Goal: Task Accomplishment & Management: Use online tool/utility

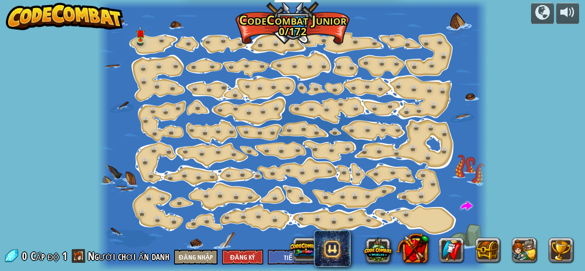
select select "vi"
click at [137, 38] on img at bounding box center [140, 30] width 9 height 20
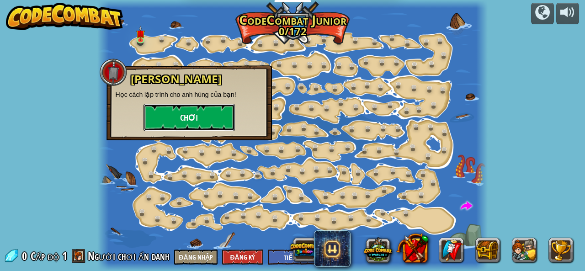
click at [172, 110] on button "Chơi" at bounding box center [188, 117] width 91 height 27
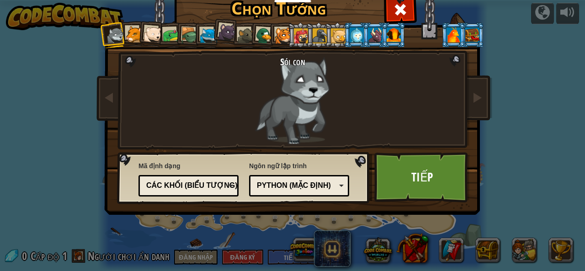
click at [163, 35] on div at bounding box center [171, 35] width 17 height 17
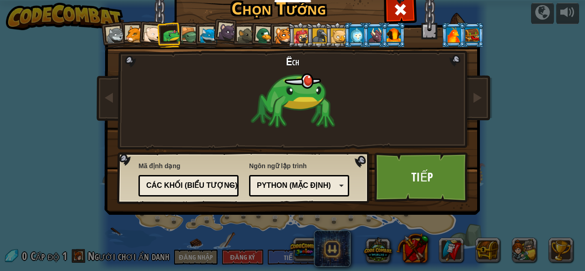
click at [203, 35] on div at bounding box center [208, 35] width 17 height 17
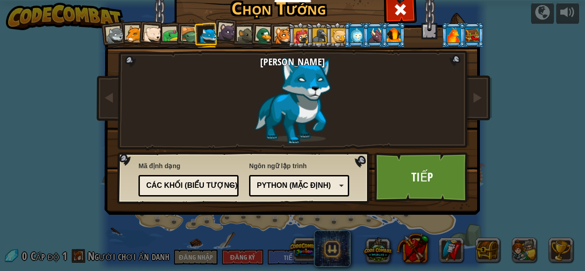
click at [228, 35] on div at bounding box center [227, 32] width 18 height 18
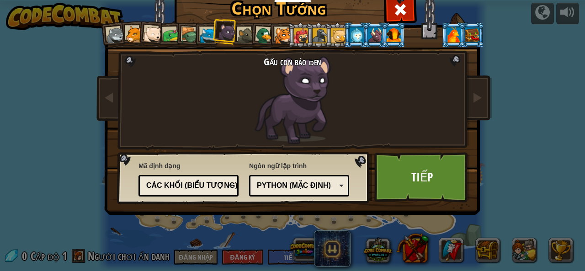
click at [242, 33] on div at bounding box center [246, 35] width 17 height 17
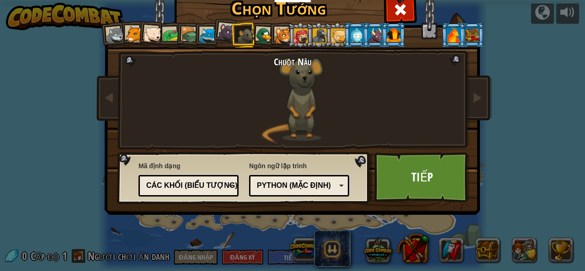
click at [170, 30] on div at bounding box center [171, 35] width 17 height 17
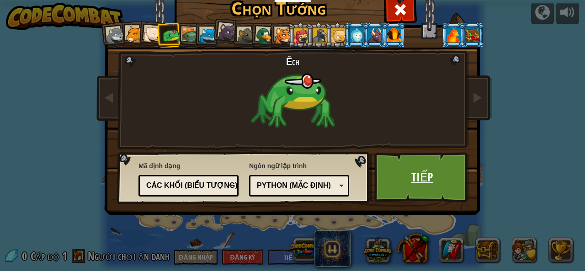
click at [429, 172] on link "Tiếp" at bounding box center [422, 177] width 96 height 50
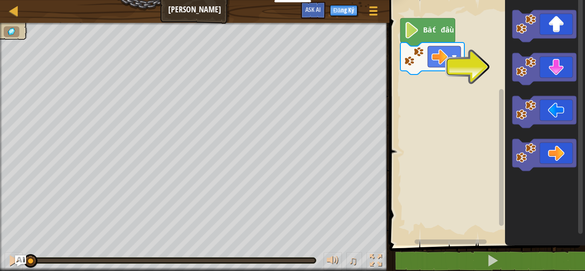
click at [419, 32] on image "Không gian làm việc Blockly" at bounding box center [412, 30] width 16 height 16
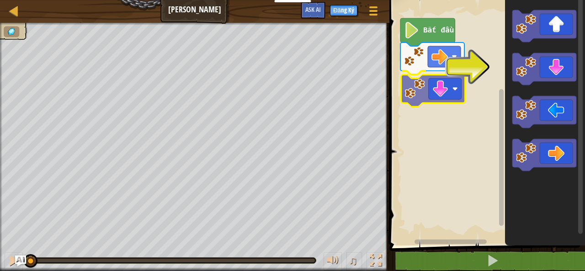
click at [410, 94] on div "Bắt đầu" at bounding box center [486, 120] width 198 height 250
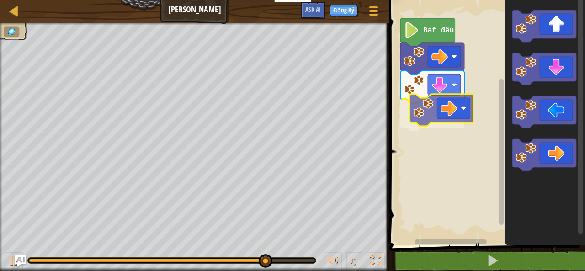
click at [419, 116] on div "Bắt đầu" at bounding box center [486, 120] width 198 height 250
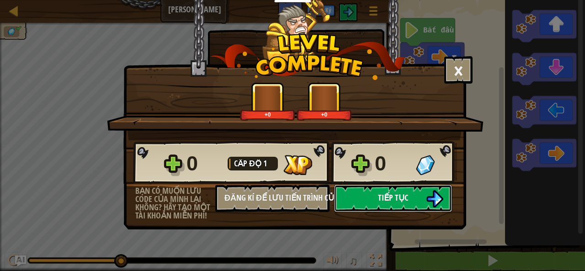
click at [411, 198] on button "Tiếp tục" at bounding box center [393, 198] width 118 height 27
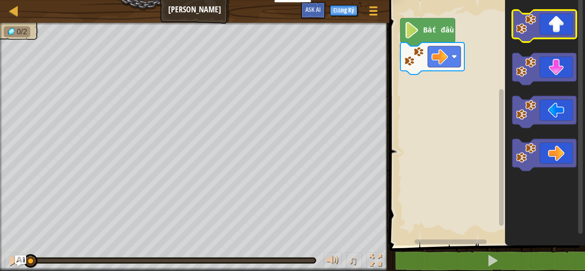
click at [558, 20] on icon "Không gian làm việc Blockly" at bounding box center [544, 26] width 64 height 32
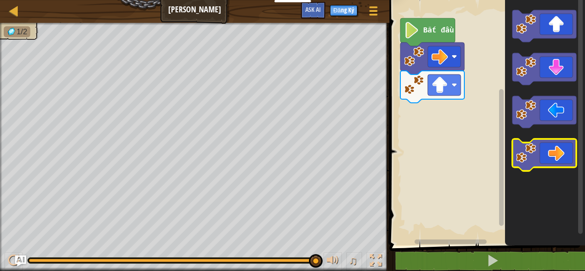
click at [564, 152] on icon "Không gian làm việc Blockly" at bounding box center [544, 155] width 64 height 32
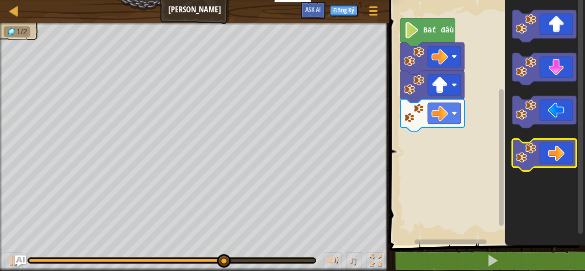
click at [543, 155] on icon "Không gian làm việc Blockly" at bounding box center [544, 155] width 64 height 32
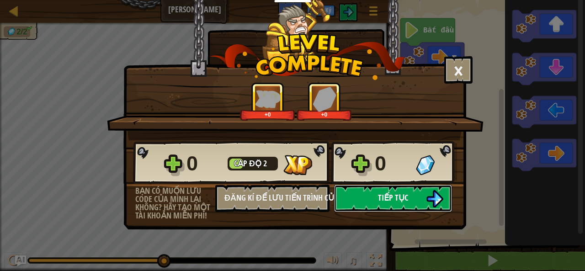
click at [425, 202] on button "Tiếp tục" at bounding box center [393, 198] width 118 height 27
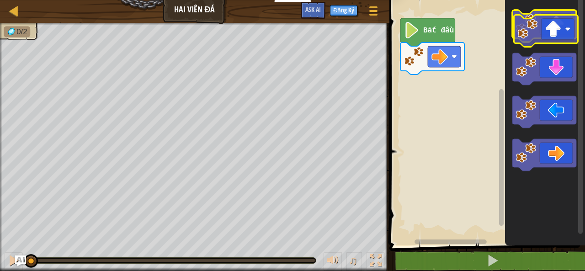
click at [563, 31] on icon "Không gian làm việc Blockly" at bounding box center [544, 26] width 64 height 32
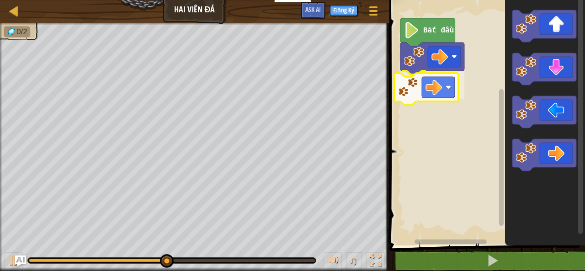
click at [425, 82] on div "Bắt đầu" at bounding box center [486, 120] width 198 height 250
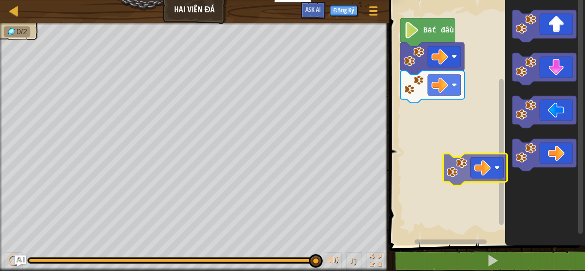
click at [466, 156] on div "Bắt đầu" at bounding box center [486, 120] width 198 height 250
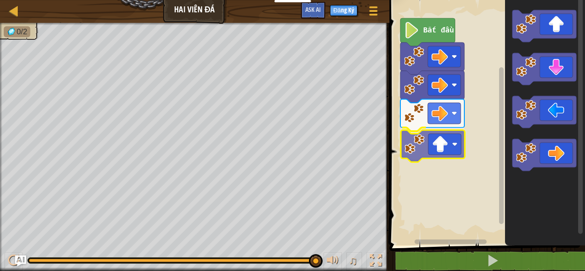
click at [457, 154] on div "Bắt đầu" at bounding box center [486, 120] width 198 height 250
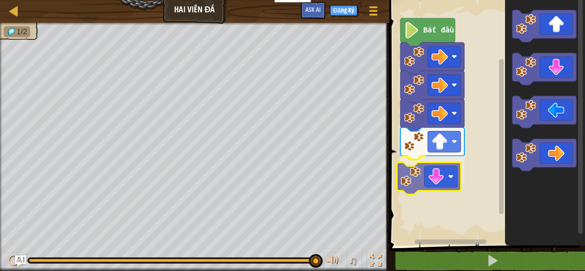
click at [428, 186] on div "Bắt đầu" at bounding box center [486, 120] width 198 height 250
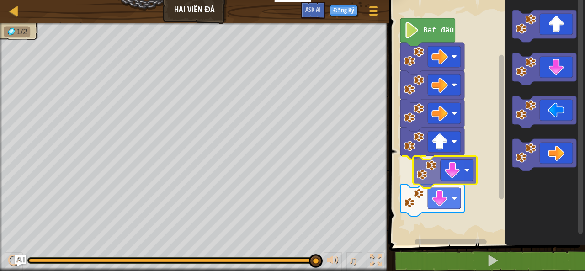
click at [417, 181] on div "Bắt đầu" at bounding box center [486, 120] width 198 height 250
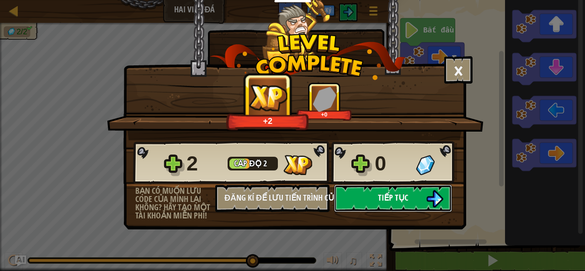
click at [381, 201] on span "Tiếp tục" at bounding box center [393, 197] width 30 height 11
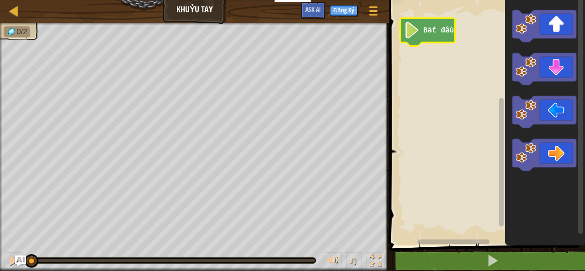
click at [420, 38] on icon "Không gian làm việc Blockly" at bounding box center [427, 32] width 55 height 28
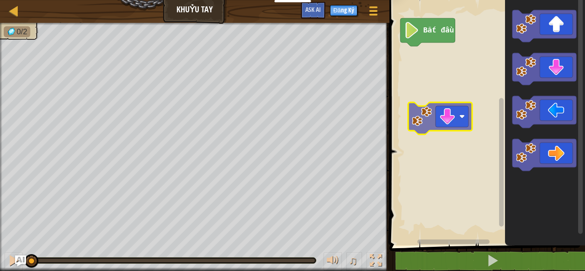
click at [439, 126] on div "Bắt đầu" at bounding box center [486, 120] width 198 height 250
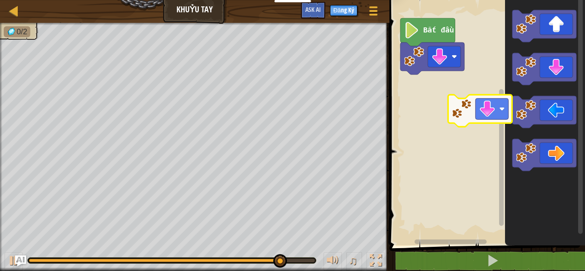
click at [486, 121] on div "Bắt đầu" at bounding box center [486, 120] width 198 height 250
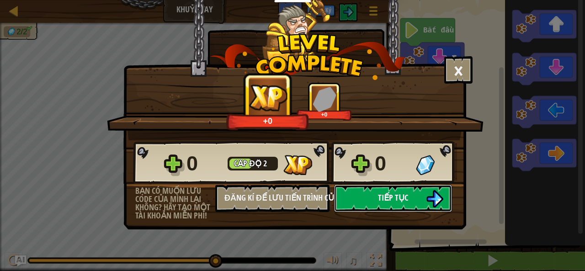
click at [376, 193] on button "Tiếp tục" at bounding box center [393, 198] width 118 height 27
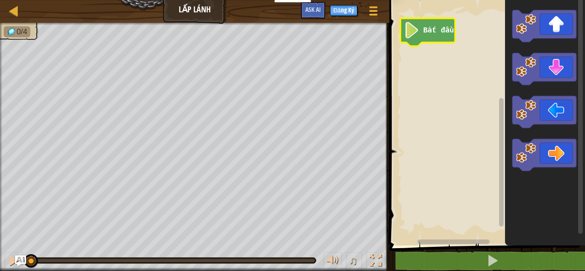
click at [425, 39] on icon "Không gian làm việc Blockly" at bounding box center [427, 32] width 55 height 28
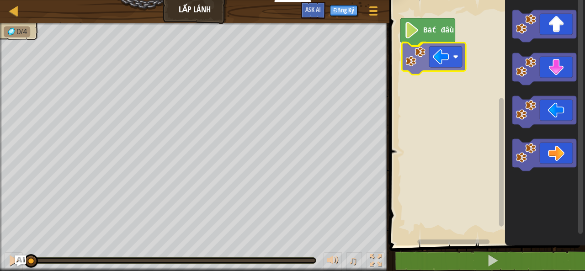
click at [451, 64] on div "Bắt đầu" at bounding box center [486, 120] width 198 height 250
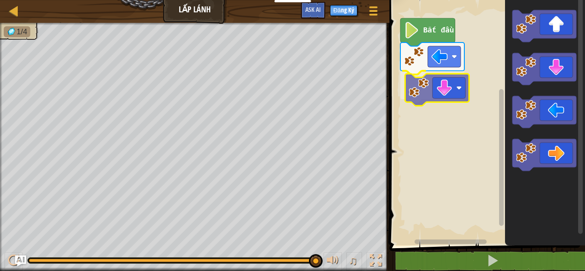
click at [431, 92] on div "Bắt đầu" at bounding box center [486, 120] width 198 height 250
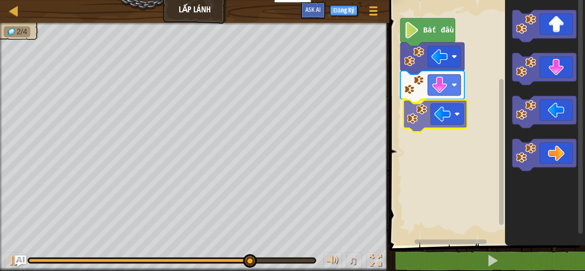
click at [425, 116] on div "Bắt đầu" at bounding box center [486, 120] width 198 height 250
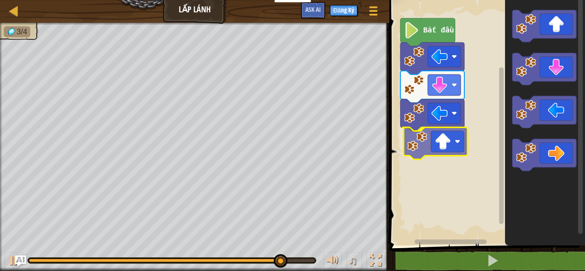
click at [448, 147] on div "Bắt đầu" at bounding box center [486, 120] width 198 height 250
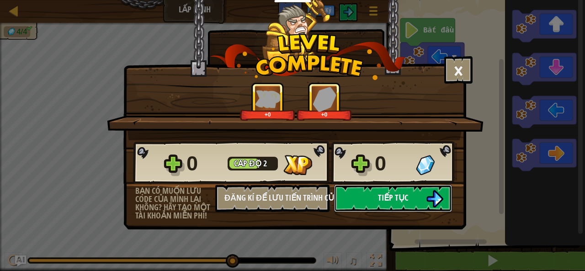
click at [419, 193] on button "Tiếp tục" at bounding box center [393, 198] width 118 height 27
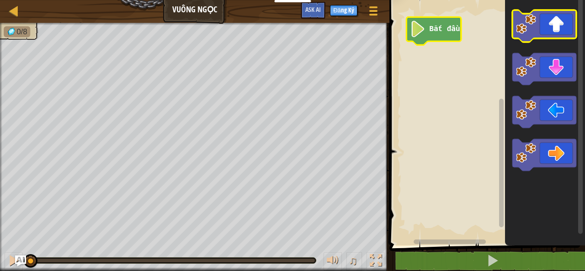
click at [541, 32] on icon "Không gian làm việc Blockly" at bounding box center [544, 26] width 64 height 32
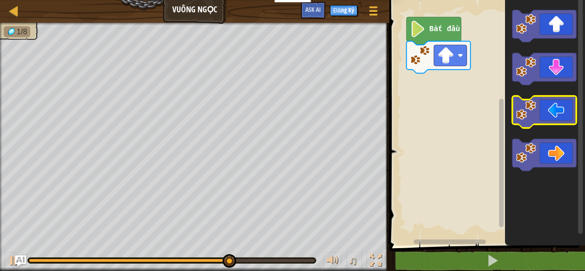
click at [562, 109] on icon "Không gian làm việc Blockly" at bounding box center [544, 112] width 64 height 32
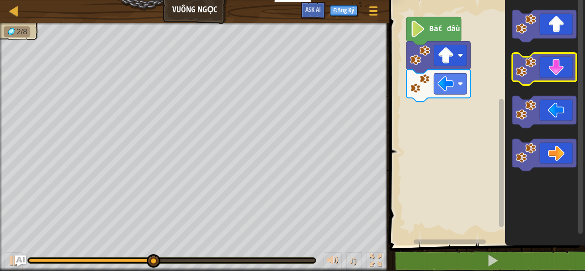
click at [557, 71] on icon "Không gian làm việc Blockly" at bounding box center [544, 69] width 64 height 32
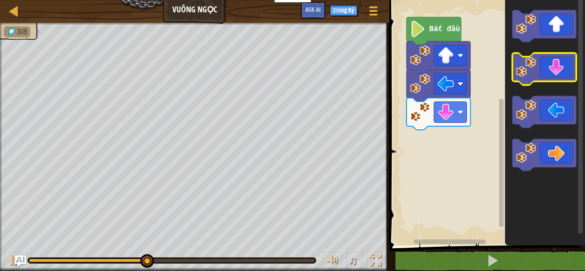
click at [556, 66] on icon "Không gian làm việc Blockly" at bounding box center [544, 69] width 64 height 32
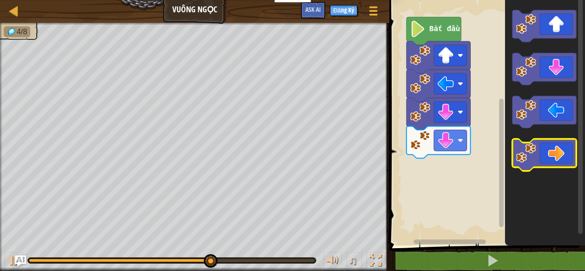
click at [536, 157] on icon "Không gian làm việc Blockly" at bounding box center [544, 155] width 64 height 32
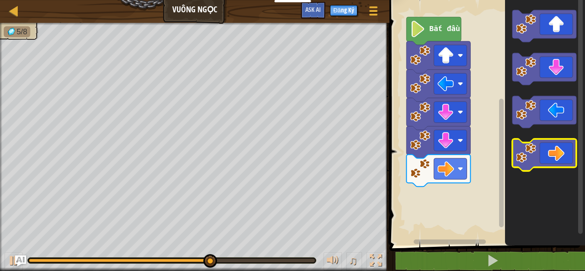
click at [539, 149] on icon "Không gian làm việc Blockly" at bounding box center [544, 155] width 64 height 32
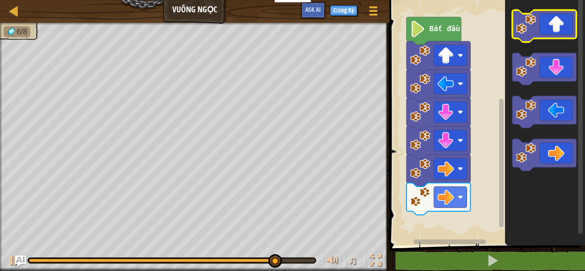
click at [543, 19] on icon "Không gian làm việc Blockly" at bounding box center [544, 26] width 64 height 32
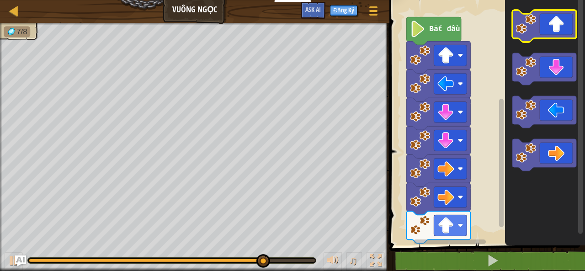
click at [546, 21] on icon "Không gian làm việc Blockly" at bounding box center [544, 26] width 64 height 32
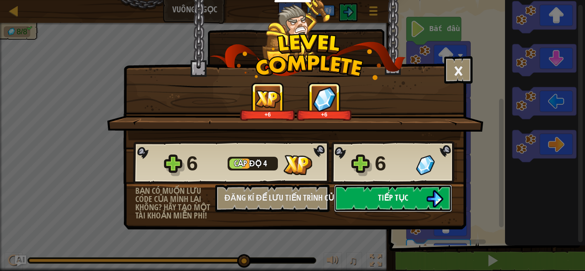
click at [403, 200] on span "Tiếp tục" at bounding box center [393, 197] width 30 height 11
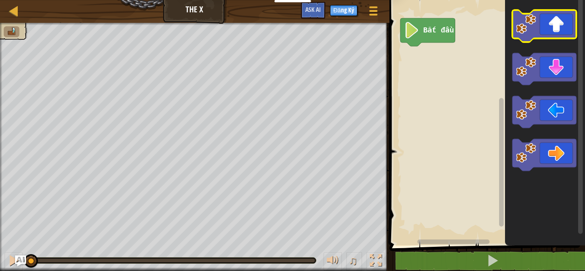
click at [551, 32] on icon "Không gian làm việc Blockly" at bounding box center [544, 26] width 64 height 32
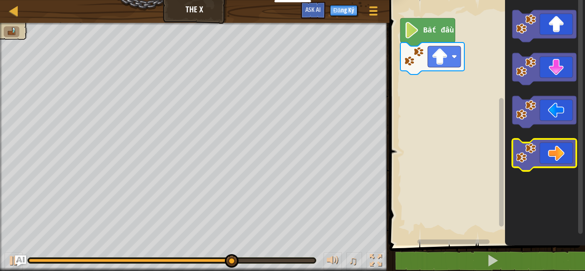
click at [542, 152] on icon "Không gian làm việc Blockly" at bounding box center [544, 155] width 64 height 32
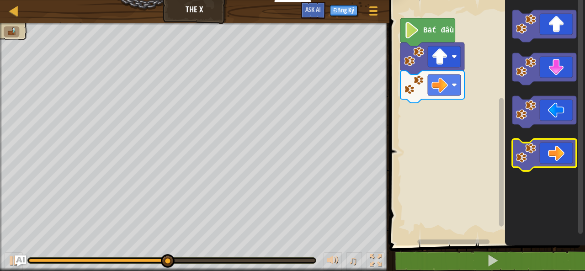
click at [526, 159] on image "Không gian làm việc Blockly" at bounding box center [526, 153] width 20 height 20
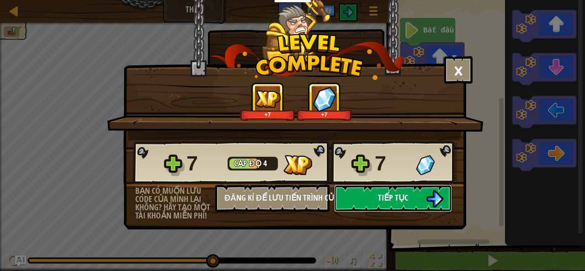
click at [411, 193] on button "Tiếp tục" at bounding box center [393, 198] width 118 height 27
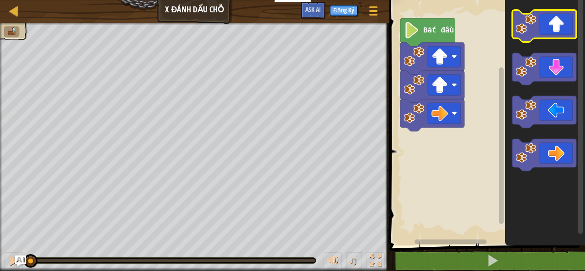
click at [569, 29] on icon "Không gian làm việc Blockly" at bounding box center [544, 26] width 64 height 32
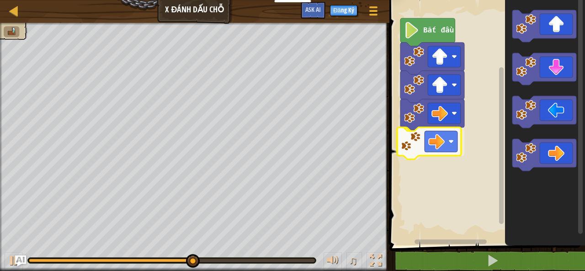
click at [434, 138] on div "Bắt đầu" at bounding box center [486, 120] width 198 height 250
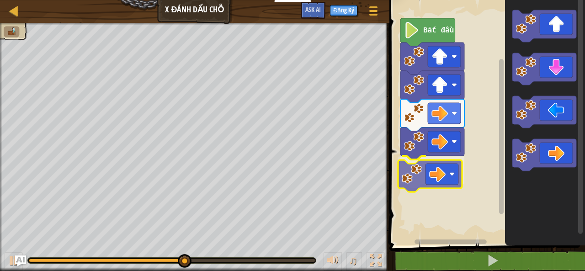
click at [437, 179] on div "Bắt đầu" at bounding box center [486, 120] width 198 height 250
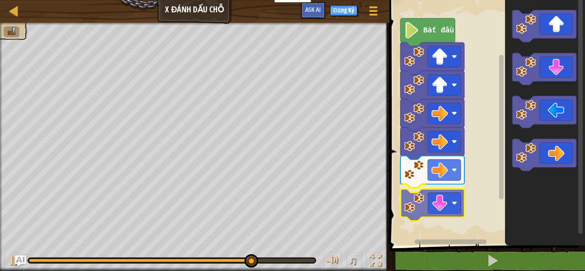
click at [451, 204] on div "Bắt đầu" at bounding box center [486, 120] width 198 height 250
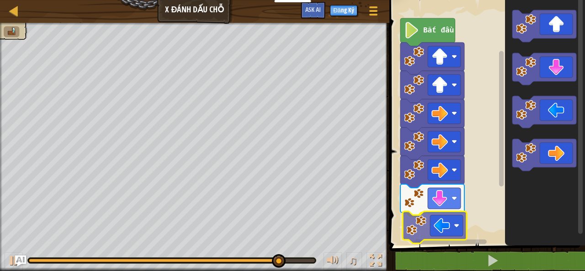
click at [452, 228] on div "Bắt đầu" at bounding box center [486, 120] width 198 height 250
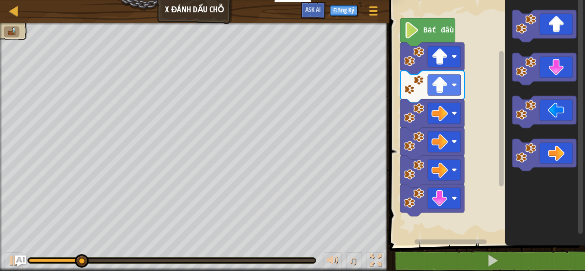
click at [501, 133] on div "Bắt đầu" at bounding box center [486, 120] width 198 height 250
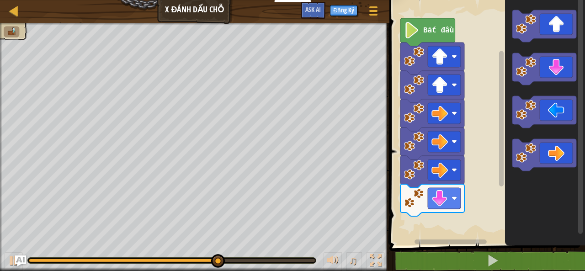
click at [464, 143] on div "Bắt đầu" at bounding box center [486, 120] width 198 height 250
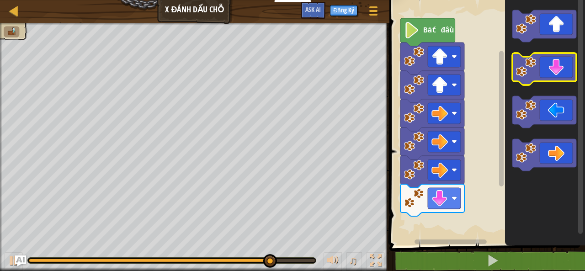
click at [554, 76] on icon "Không gian làm việc Blockly" at bounding box center [544, 69] width 64 height 32
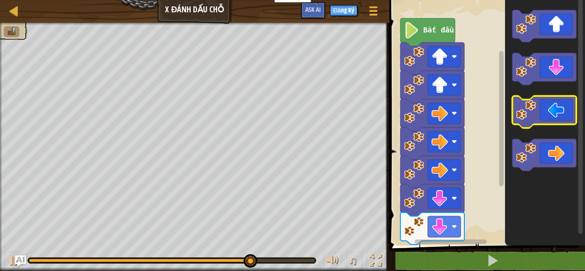
click at [566, 113] on icon "Không gian làm việc Blockly" at bounding box center [544, 112] width 64 height 32
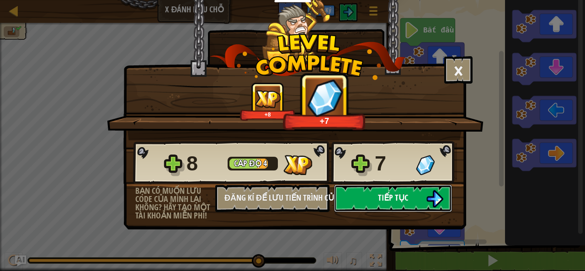
click at [398, 194] on span "Tiếp tục" at bounding box center [393, 197] width 30 height 11
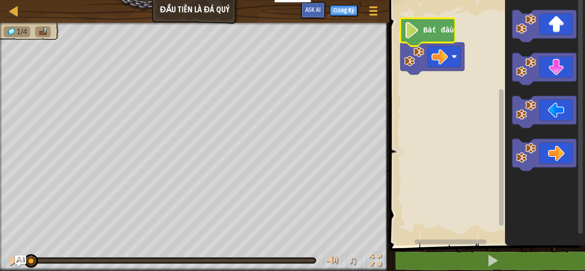
click at [429, 30] on text "Bắt đầu" at bounding box center [438, 31] width 31 height 8
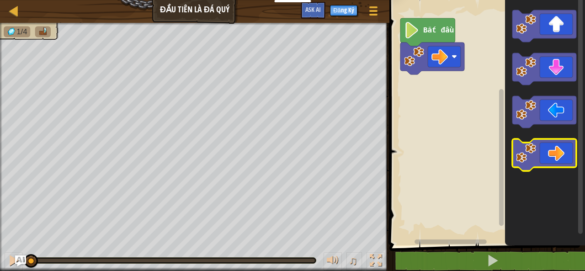
click at [563, 156] on icon "Không gian làm việc Blockly" at bounding box center [544, 155] width 64 height 32
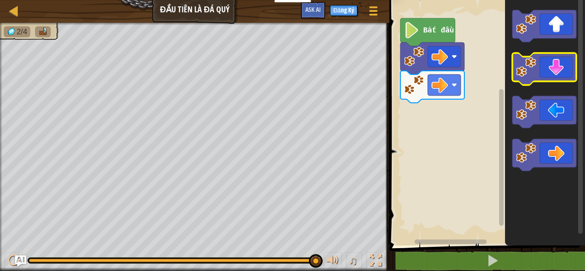
click at [534, 69] on image "Không gian làm việc Blockly" at bounding box center [526, 67] width 20 height 20
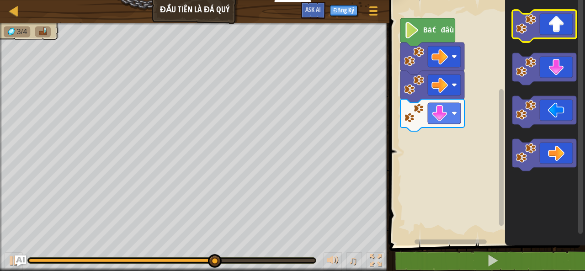
click at [563, 27] on icon "Không gian làm việc Blockly" at bounding box center [544, 26] width 64 height 32
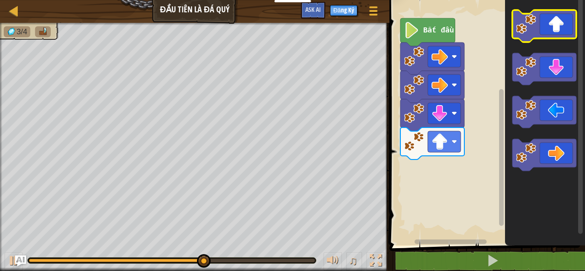
click at [563, 27] on icon "Không gian làm việc Blockly" at bounding box center [544, 26] width 64 height 32
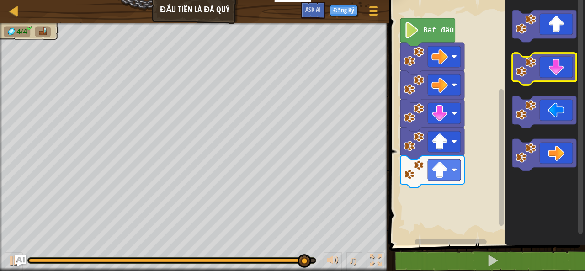
click at [562, 69] on icon "Không gian làm việc Blockly" at bounding box center [544, 69] width 64 height 32
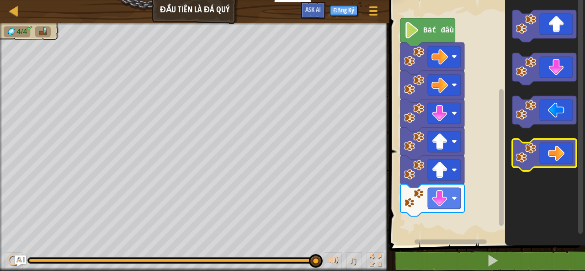
click at [554, 154] on icon "Không gian làm việc Blockly" at bounding box center [544, 155] width 64 height 32
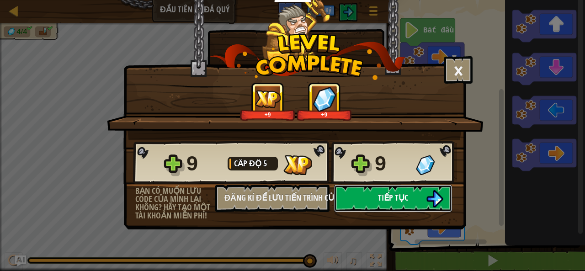
click at [394, 194] on span "Tiếp tục" at bounding box center [393, 197] width 30 height 11
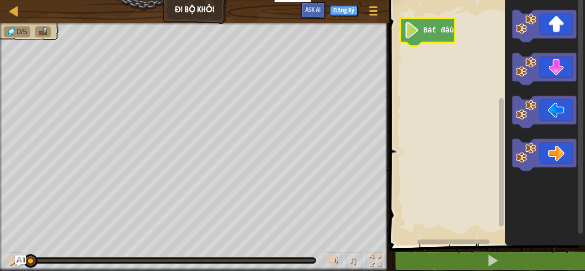
click at [441, 24] on icon "Không gian làm việc Blockly" at bounding box center [427, 32] width 55 height 28
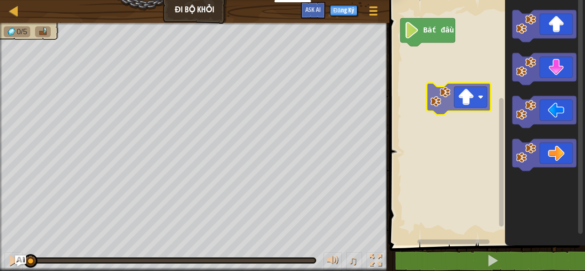
click at [456, 94] on div "Bắt đầu" at bounding box center [486, 120] width 198 height 250
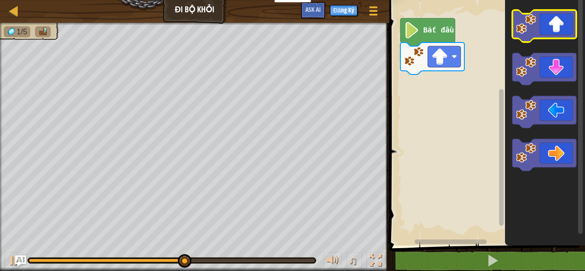
click at [545, 33] on icon "Không gian làm việc Blockly" at bounding box center [544, 26] width 64 height 32
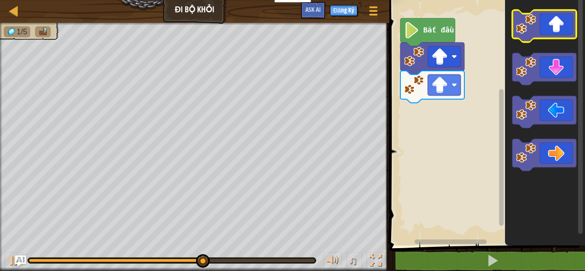
click at [561, 21] on icon "Không gian làm việc Blockly" at bounding box center [544, 26] width 64 height 32
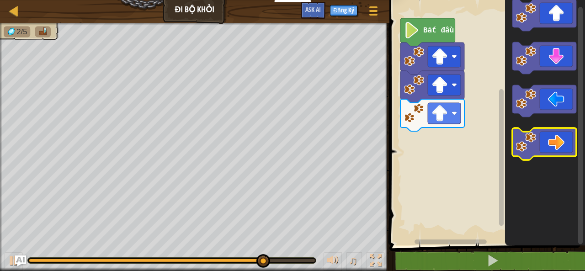
click at [563, 151] on icon "Không gian làm việc Blockly" at bounding box center [544, 144] width 64 height 32
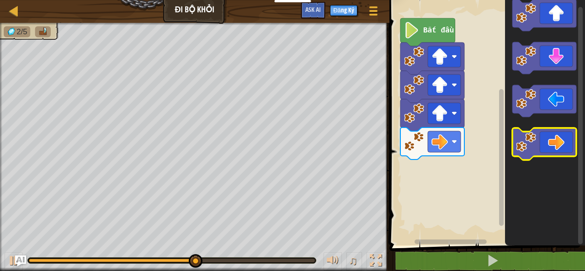
click at [563, 151] on icon "Không gian làm việc Blockly" at bounding box center [544, 144] width 64 height 32
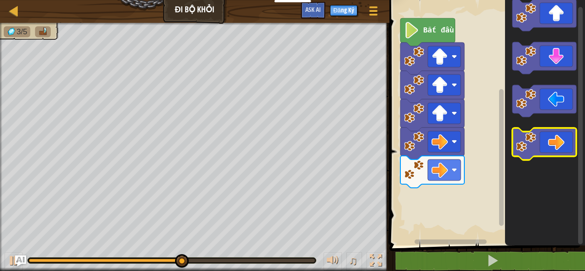
click at [563, 151] on icon "Không gian làm việc Blockly" at bounding box center [544, 144] width 64 height 32
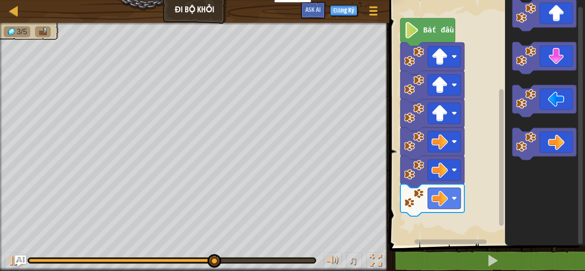
click at [572, 163] on icon "Không gian làm việc Blockly" at bounding box center [545, 120] width 80 height 250
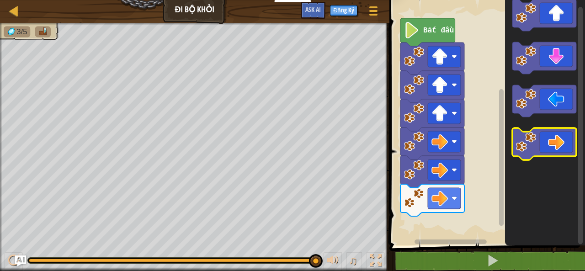
click at [544, 151] on icon "Không gian làm việc Blockly" at bounding box center [544, 144] width 64 height 32
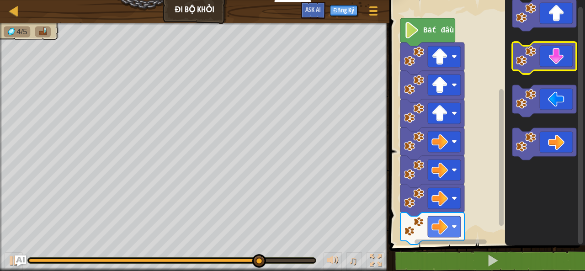
click at [552, 59] on icon "Không gian làm việc Blockly" at bounding box center [544, 58] width 64 height 32
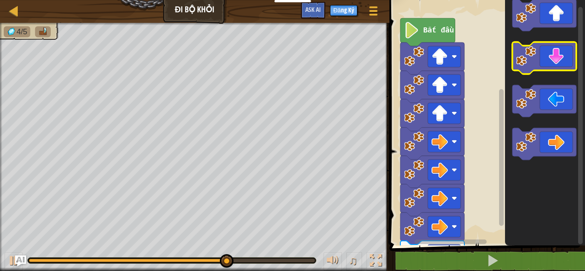
click at [552, 59] on icon "Không gian làm việc Blockly" at bounding box center [544, 58] width 64 height 32
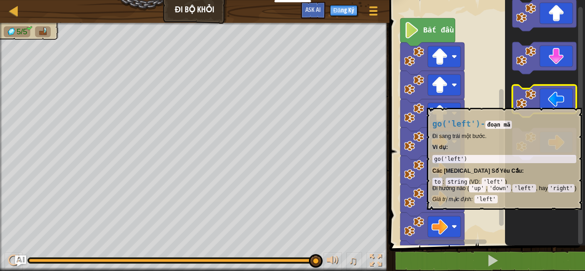
click at [561, 103] on icon "Không gian làm việc Blockly" at bounding box center [544, 101] width 64 height 32
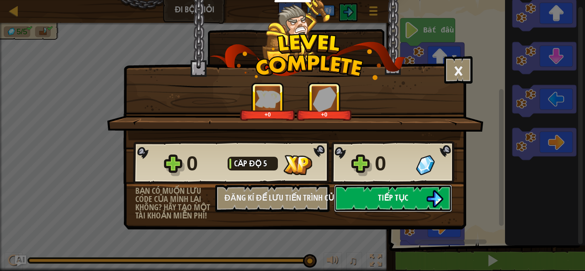
click at [380, 195] on span "Tiếp tục" at bounding box center [393, 197] width 30 height 11
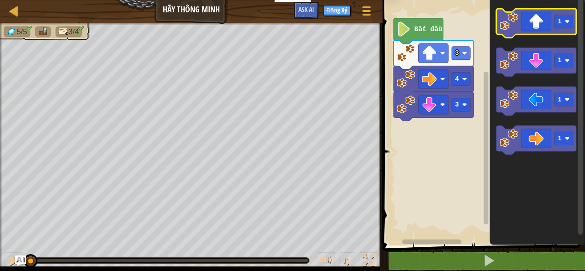
click at [535, 27] on icon "Không gian làm việc Blockly" at bounding box center [536, 23] width 80 height 29
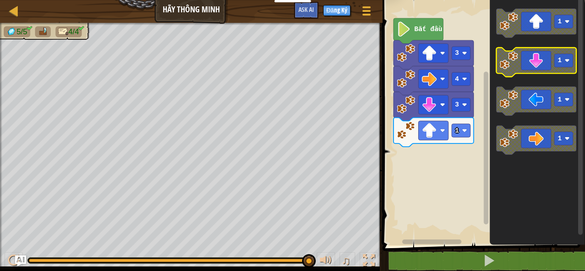
click at [509, 55] on image "Không gian làm việc Blockly" at bounding box center [509, 60] width 18 height 18
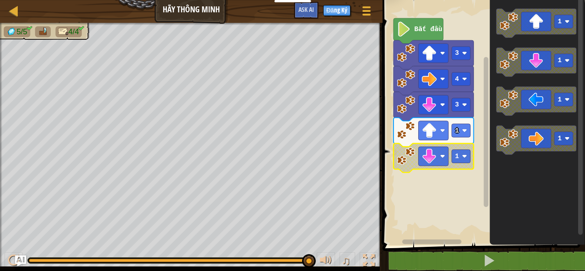
click at [425, 32] on text "Bắt đầu" at bounding box center [428, 29] width 28 height 7
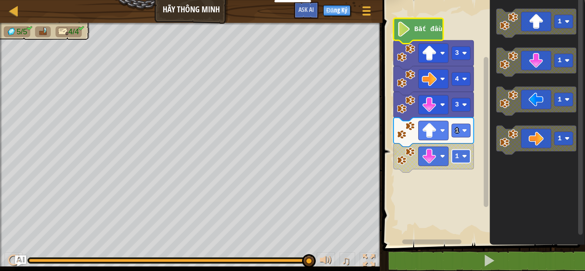
click at [462, 156] on image "Không gian làm việc Blockly" at bounding box center [464, 156] width 5 height 5
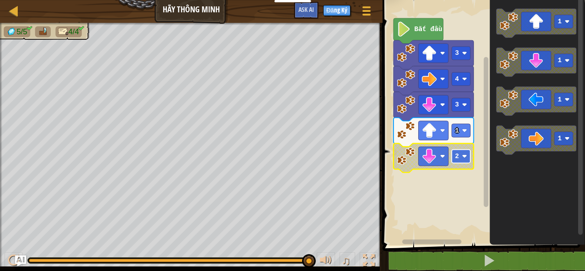
click at [463, 154] on image "Không gian làm việc Blockly" at bounding box center [464, 156] width 5 height 5
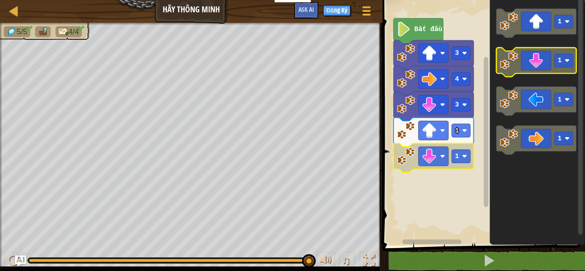
click at [516, 67] on g "1" at bounding box center [536, 62] width 80 height 29
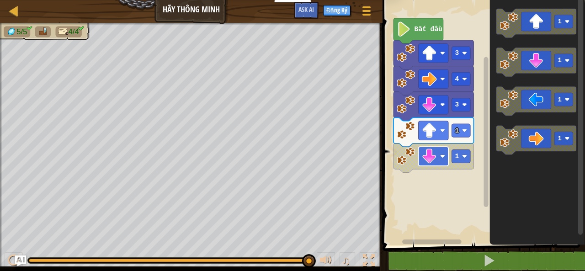
click at [436, 155] on image "Không gian làm việc Blockly" at bounding box center [428, 156] width 15 height 15
click at [427, 154] on image "Không gian làm việc Blockly" at bounding box center [428, 156] width 15 height 15
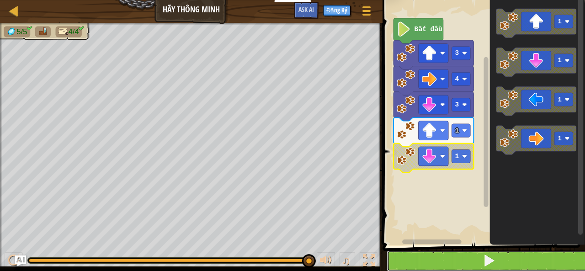
click at [484, 256] on button at bounding box center [489, 260] width 205 height 21
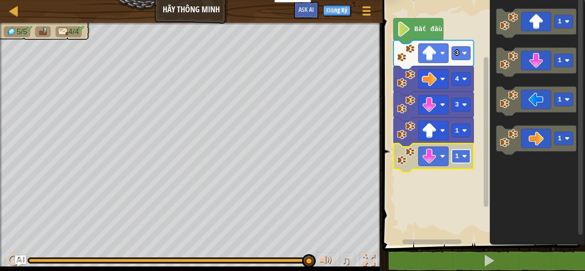
click at [458, 159] on text "1" at bounding box center [457, 156] width 4 height 7
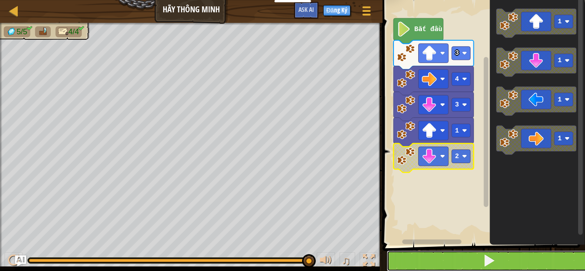
click at [473, 260] on button at bounding box center [489, 260] width 205 height 21
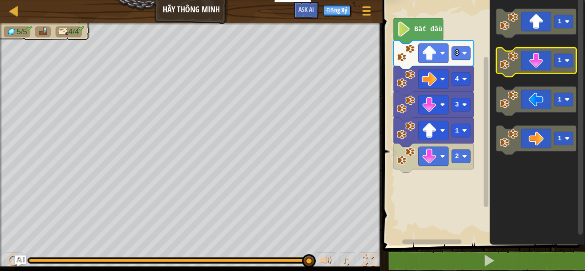
click at [570, 53] on icon "Không gian làm việc Blockly" at bounding box center [536, 62] width 80 height 29
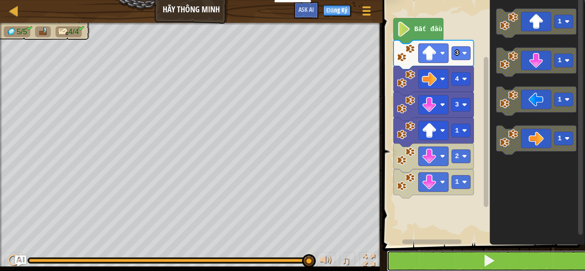
click at [545, 266] on button at bounding box center [489, 260] width 205 height 21
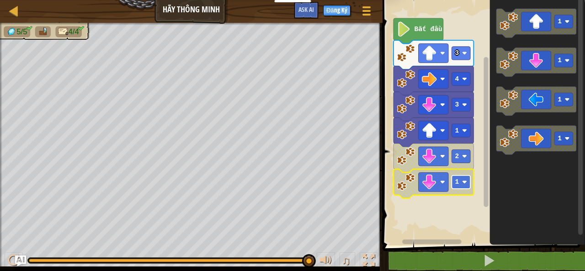
click at [459, 182] on rect "Không gian làm việc Blockly" at bounding box center [461, 181] width 19 height 13
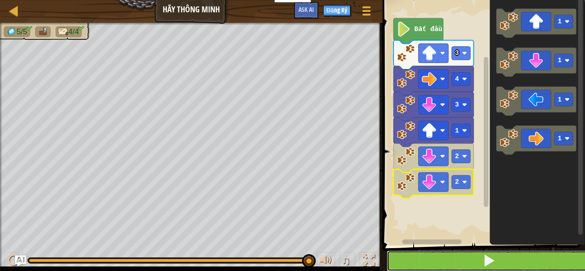
click at [491, 260] on span at bounding box center [489, 260] width 13 height 13
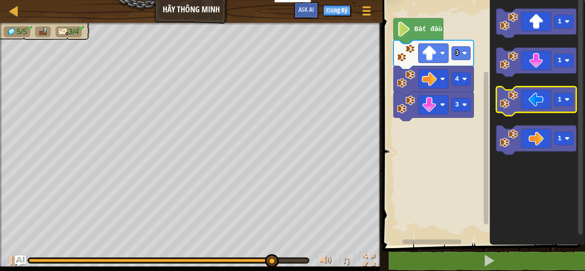
click at [562, 111] on icon "Không gian làm việc Blockly" at bounding box center [536, 101] width 80 height 29
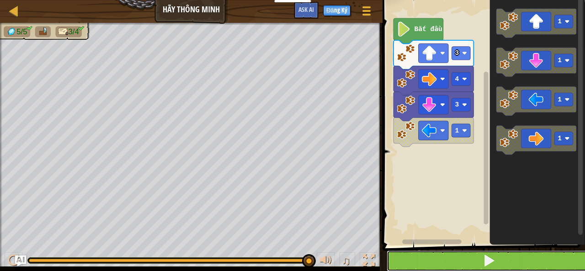
click at [478, 264] on button at bounding box center [489, 260] width 205 height 21
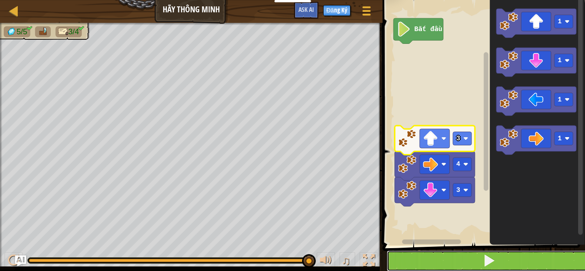
click at [557, 261] on button at bounding box center [489, 260] width 205 height 21
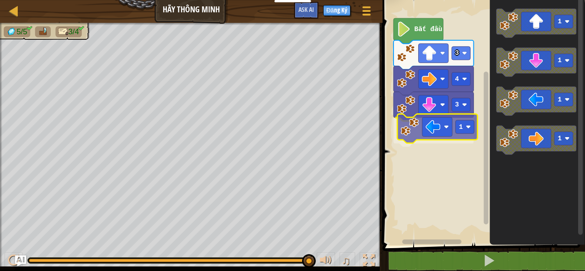
click at [426, 135] on div "Bắt đầu 3 4 3 1 1 1 1 1 1" at bounding box center [482, 120] width 205 height 250
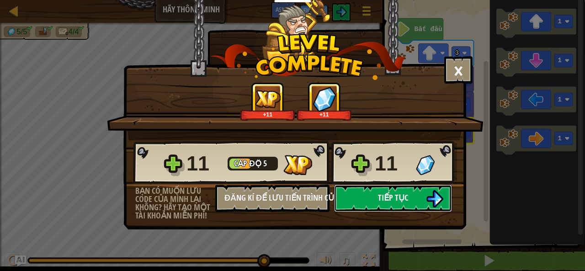
click at [383, 200] on span "Tiếp tục" at bounding box center [393, 197] width 30 height 11
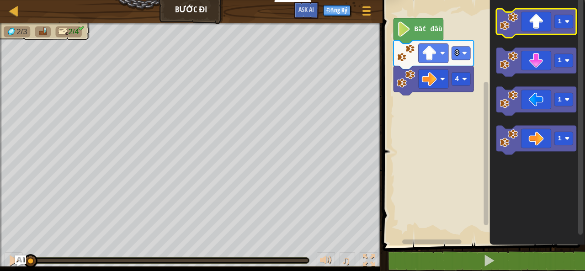
click at [526, 21] on icon "Không gian làm việc Blockly" at bounding box center [536, 23] width 80 height 29
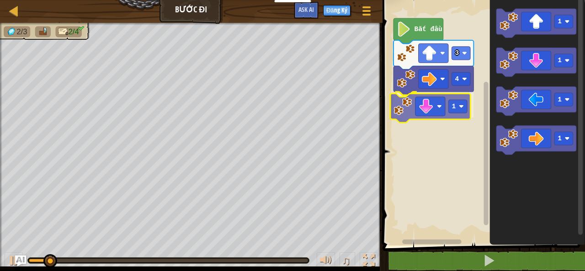
click at [431, 112] on div "4 1 3 Bắt đầu 1 1 1 1 1" at bounding box center [482, 120] width 205 height 250
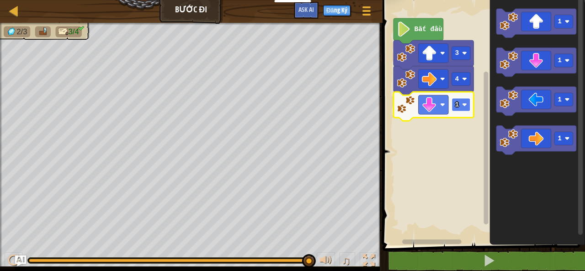
click at [459, 106] on rect "Không gian làm việc Blockly" at bounding box center [461, 104] width 19 height 13
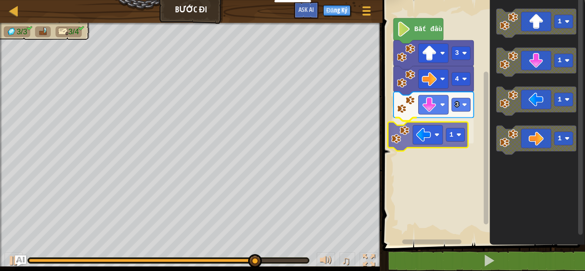
click at [434, 140] on div "Bắt đầu 3 4 3 1 1 1 1 1 1" at bounding box center [482, 120] width 205 height 250
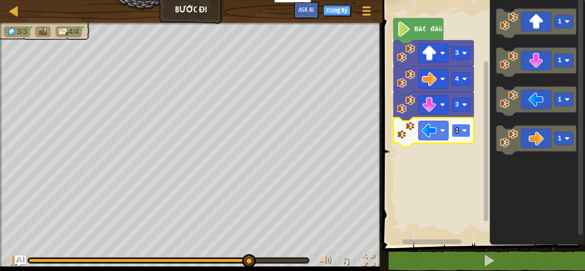
click at [458, 135] on rect "Không gian làm việc Blockly" at bounding box center [461, 130] width 19 height 13
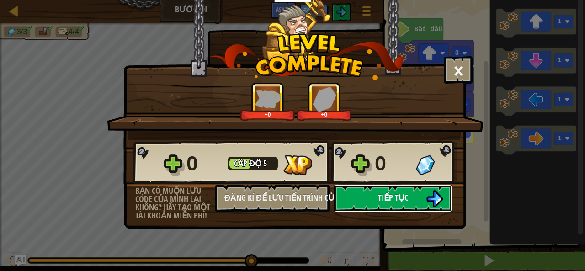
click at [405, 195] on span "Tiếp tục" at bounding box center [393, 197] width 30 height 11
